Goal: Information Seeking & Learning: Learn about a topic

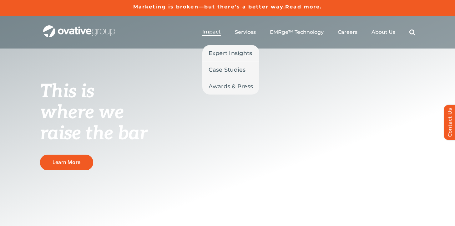
click at [215, 34] on span "Impact" at bounding box center [211, 32] width 18 height 6
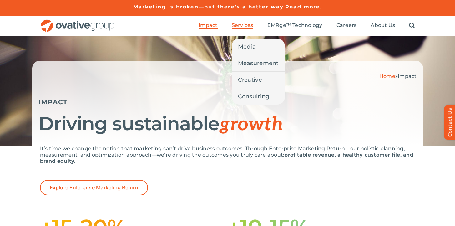
click at [244, 28] on span "Services" at bounding box center [243, 25] width 22 height 6
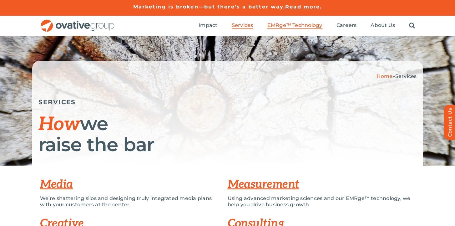
click at [303, 25] on span "EMRge™ Technology" at bounding box center [294, 25] width 55 height 6
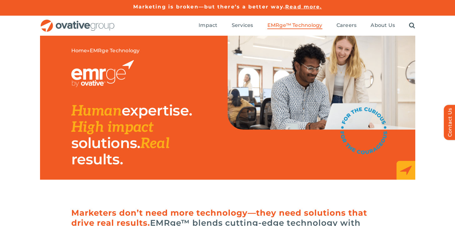
drag, startPoint x: 129, startPoint y: 113, endPoint x: 204, endPoint y: 114, distance: 75.4
click at [204, 114] on div "Human expertise. High impact solutions. Real results." at bounding box center [149, 135] width 156 height 65
click at [160, 131] on h2 "Human expertise. High impact solutions. Real results." at bounding box center [131, 135] width 121 height 65
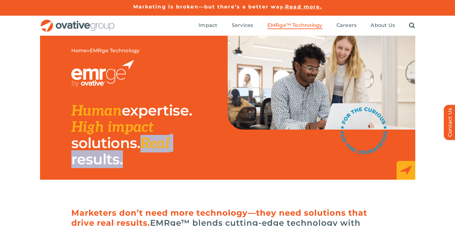
drag, startPoint x: 144, startPoint y: 145, endPoint x: 204, endPoint y: 160, distance: 62.5
click at [204, 160] on div "Human expertise. High impact solutions. Real results." at bounding box center [149, 135] width 156 height 65
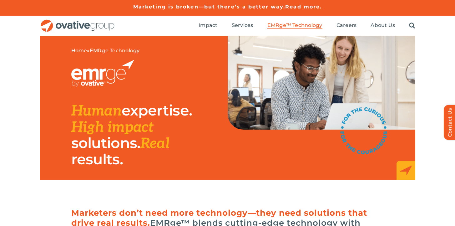
click at [204, 108] on div "Human expertise. High impact solutions. Real results." at bounding box center [149, 135] width 156 height 65
click at [257, 25] on ul "Impact Expert Insights Case Studies Awards & Press Services Media Measurement C…" at bounding box center [307, 26] width 216 height 20
click at [255, 25] on ul "Impact Expert Insights Case Studies Awards & Press Services Media Measurement C…" at bounding box center [307, 26] width 216 height 20
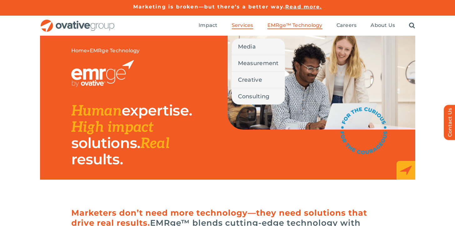
click at [250, 26] on span "Services" at bounding box center [243, 25] width 22 height 6
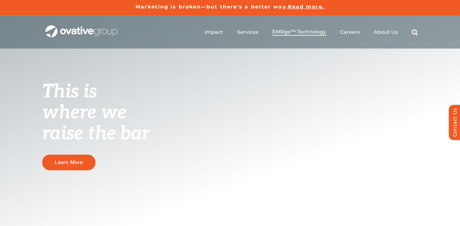
click at [284, 30] on span "EMRge™ Technology" at bounding box center [299, 32] width 54 height 6
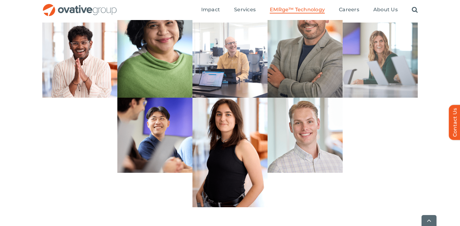
scroll to position [1832, 0]
